Goal: Task Accomplishment & Management: Use online tool/utility

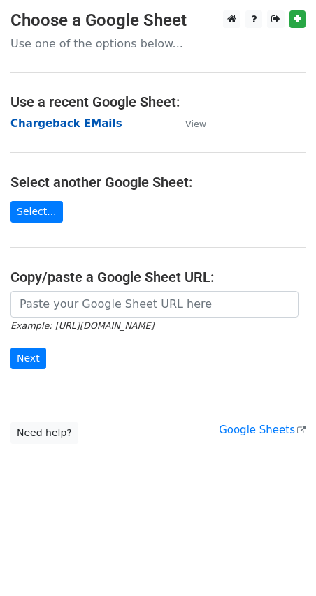
click at [47, 117] on strong "Chargeback EMails" at bounding box center [66, 123] width 112 height 13
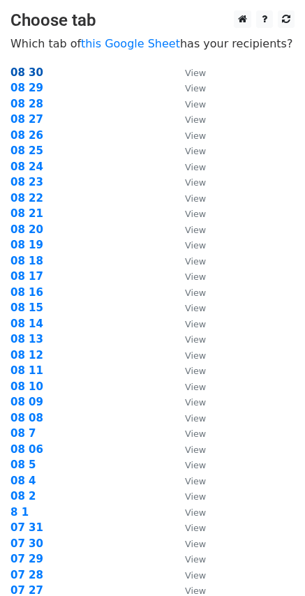
click at [31, 68] on strong "08 30" at bounding box center [26, 72] width 33 height 13
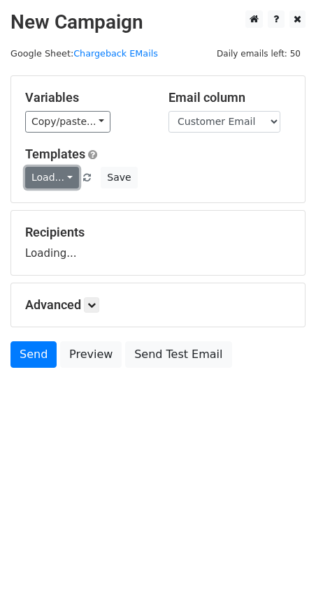
click at [62, 177] on link "Load..." at bounding box center [52, 178] width 54 height 22
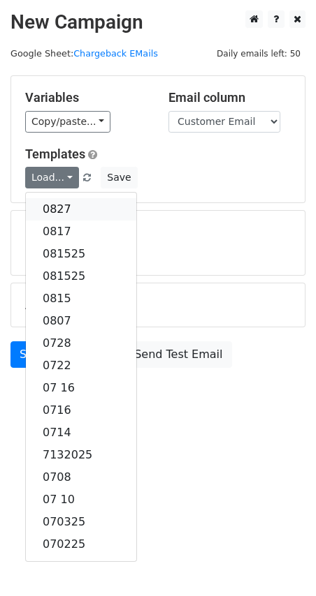
click at [71, 204] on link "0827" at bounding box center [81, 209] width 110 height 22
